Goal: Transaction & Acquisition: Purchase product/service

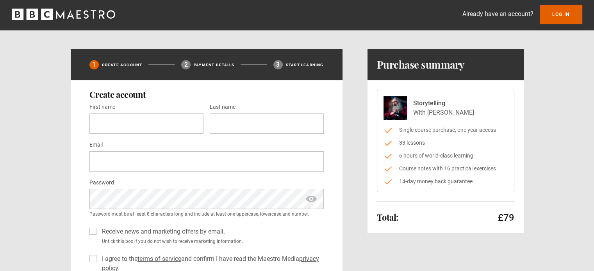
scroll to position [2, 0]
click at [555, 13] on link "Log In" at bounding box center [561, 15] width 43 height 20
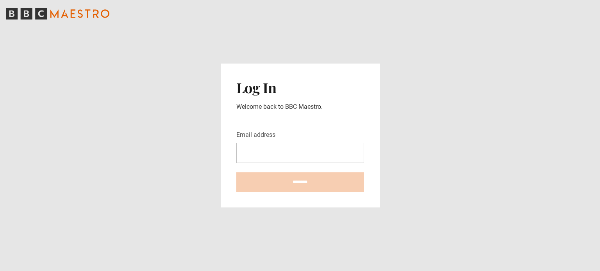
click at [265, 157] on input "Email address" at bounding box center [300, 153] width 128 height 20
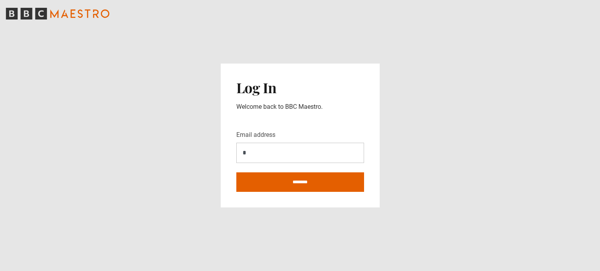
type input "*"
